Goal: Check status: Check status

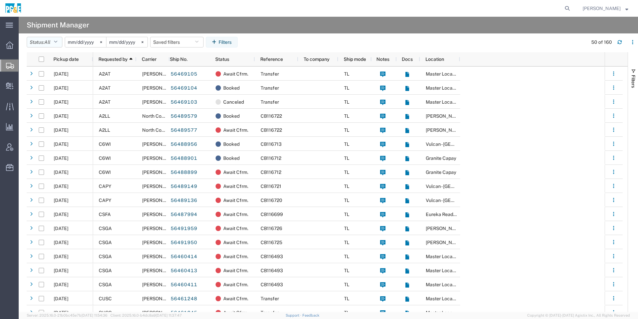
click at [43, 41] on button "Status: All" at bounding box center [45, 42] width 36 height 11
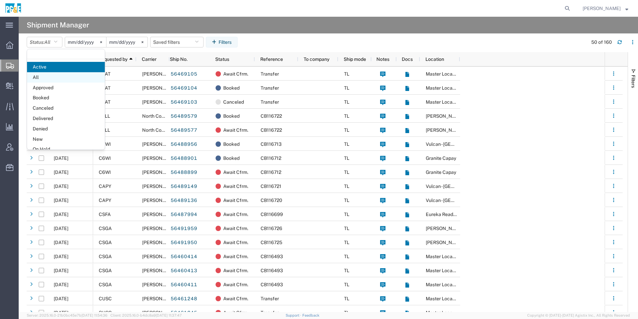
click at [48, 80] on span "All" at bounding box center [66, 77] width 78 height 10
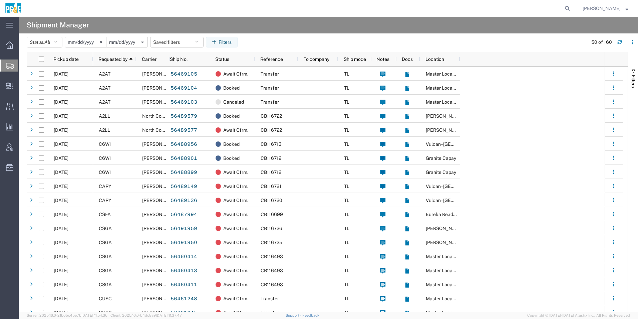
click at [81, 44] on input "[DATE]" at bounding box center [85, 42] width 41 height 10
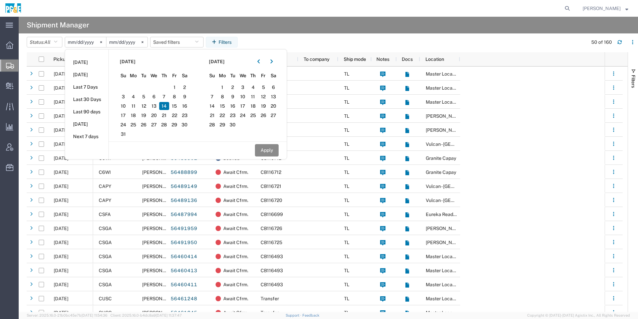
click at [169, 105] on span "14" at bounding box center [164, 106] width 10 height 8
click at [264, 61] on button "button" at bounding box center [258, 61] width 11 height 11
click at [256, 106] on span "14" at bounding box center [253, 106] width 10 height 8
click at [265, 148] on button "Apply" at bounding box center [267, 150] width 24 height 12
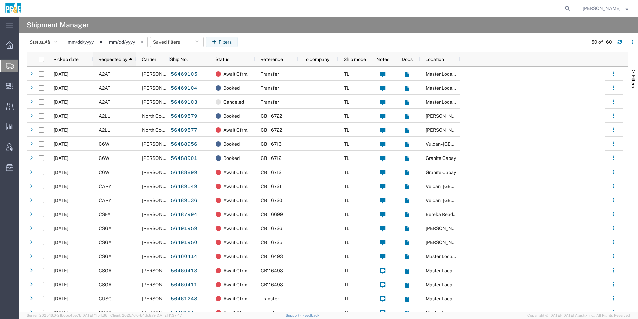
click at [120, 57] on span "Requested by" at bounding box center [112, 58] width 29 height 5
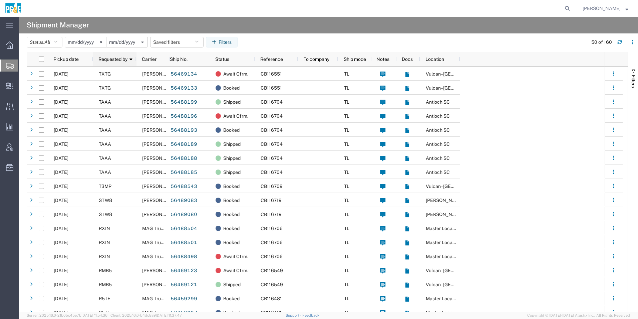
click at [118, 59] on span "Requested by" at bounding box center [112, 58] width 29 height 5
click at [116, 61] on span "Requested by" at bounding box center [112, 58] width 29 height 5
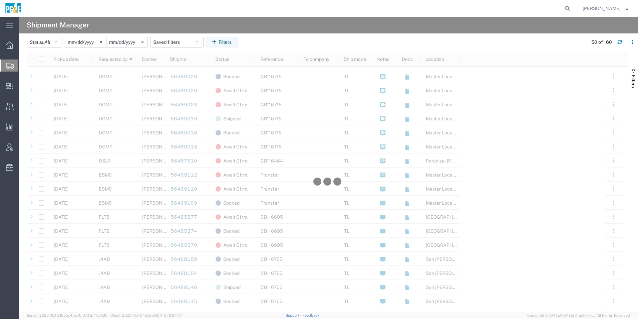
scroll to position [334, 0]
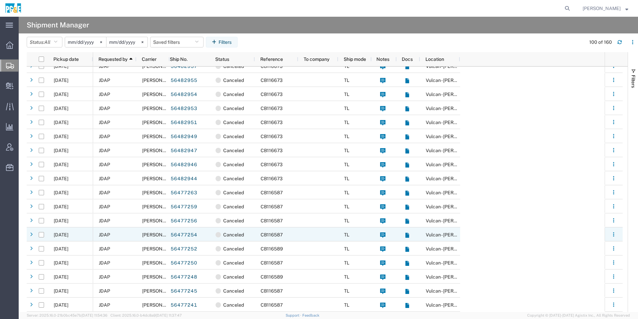
scroll to position [1068, 0]
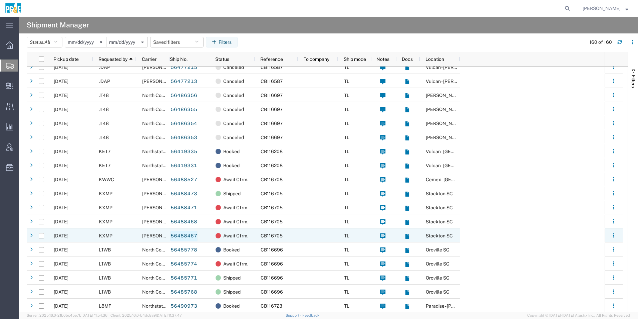
click at [188, 233] on link "56488467" at bounding box center [183, 235] width 27 height 11
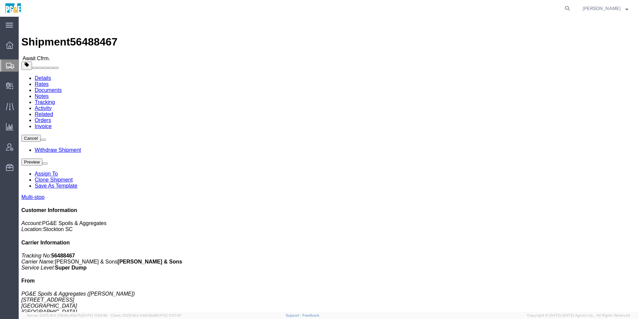
click img
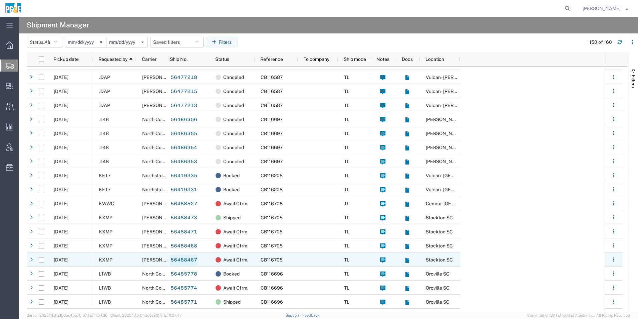
click at [177, 259] on link "56488467" at bounding box center [183, 259] width 27 height 11
